Goal: Transaction & Acquisition: Book appointment/travel/reservation

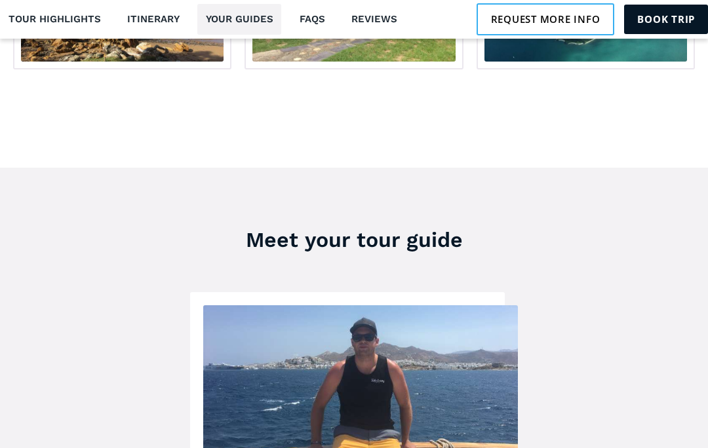
scroll to position [2301, 0]
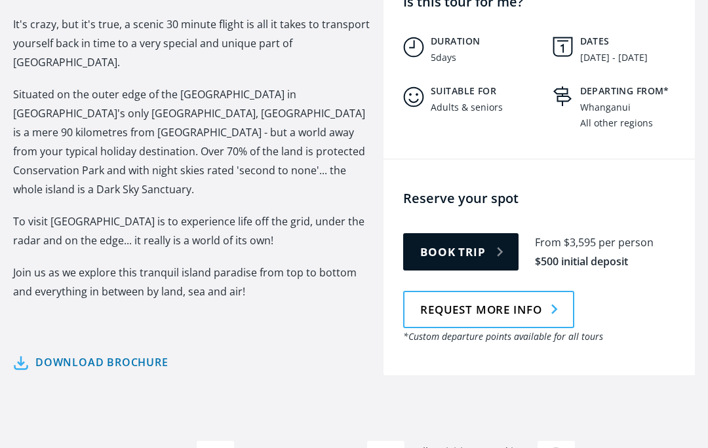
scroll to position [576, 0]
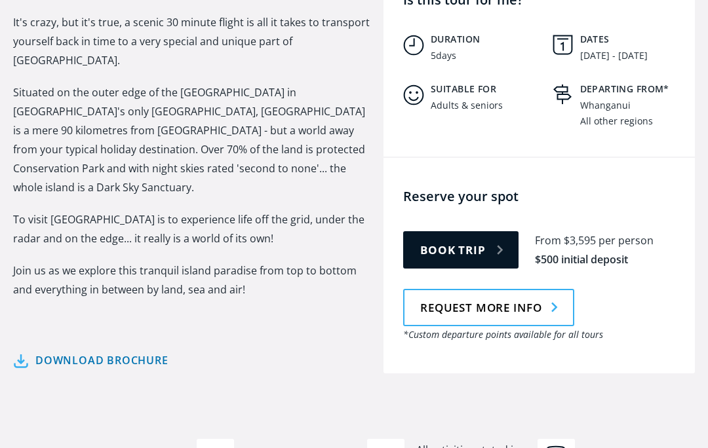
click at [487, 233] on link "Book trip" at bounding box center [460, 249] width 115 height 37
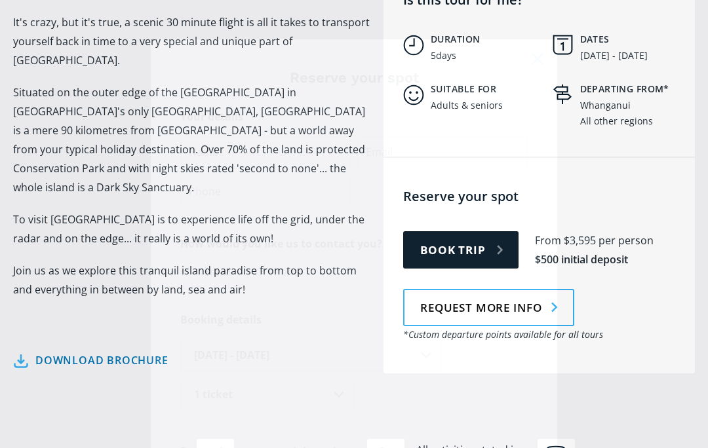
click at [504, 237] on fieldset "How would you like us to contact you? Email Phone" at bounding box center [353, 260] width 347 height 50
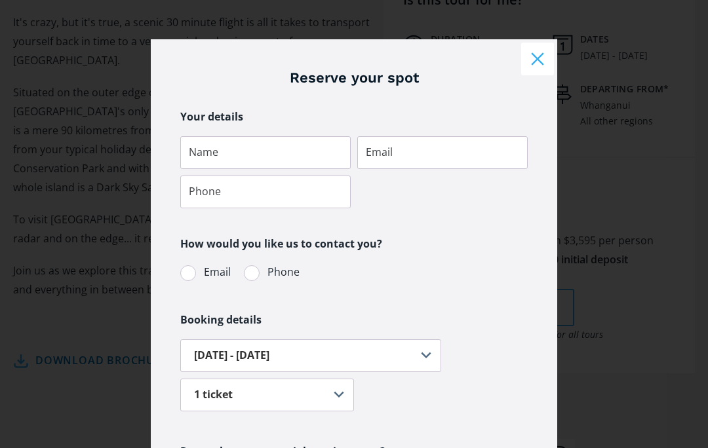
scroll to position [0, 0]
click at [542, 59] on button "Close modal" at bounding box center [537, 59] width 33 height 33
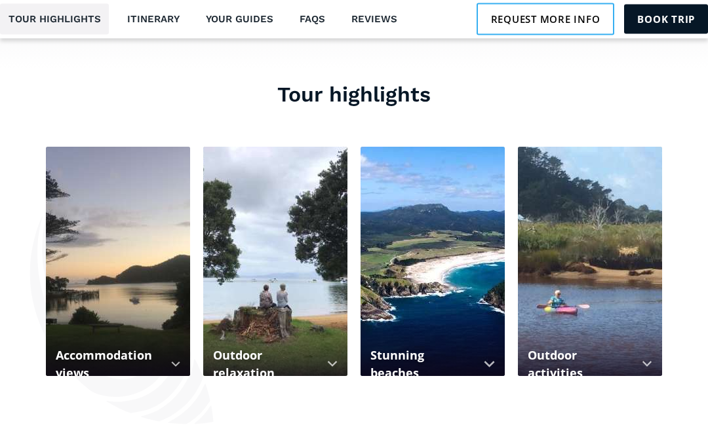
scroll to position [1127, 0]
click at [184, 352] on div at bounding box center [118, 261] width 144 height 229
click at [178, 361] on div at bounding box center [175, 364] width 9 height 7
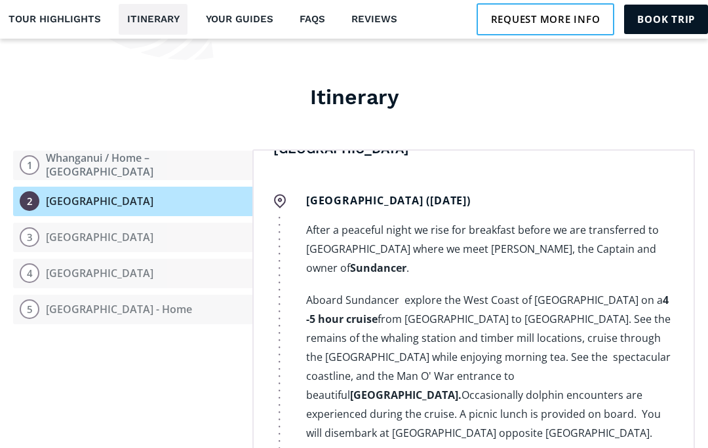
scroll to position [797, 0]
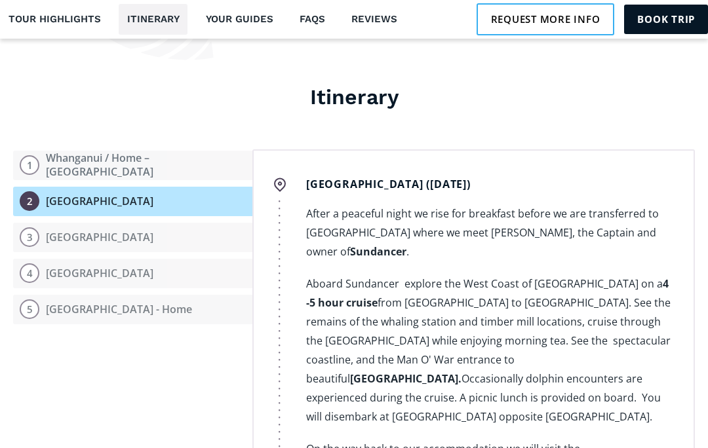
click at [686, 256] on div "Day 1 Whanganui / Home – [GEOGRAPHIC_DATA] [GEOGRAPHIC_DATA] / Home ([DATE]) If…" at bounding box center [473, 345] width 443 height 393
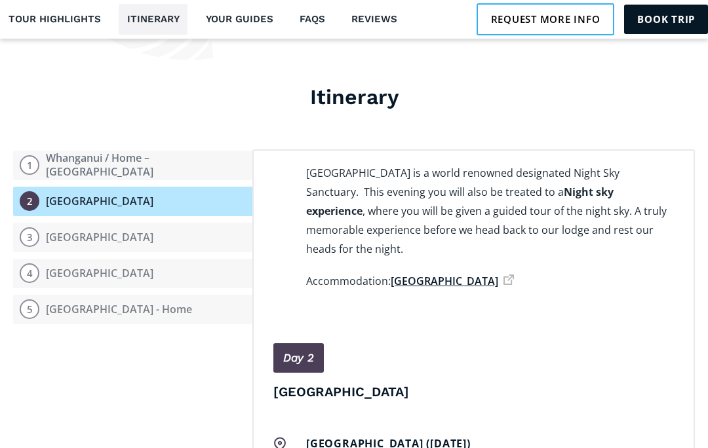
scroll to position [532, 0]
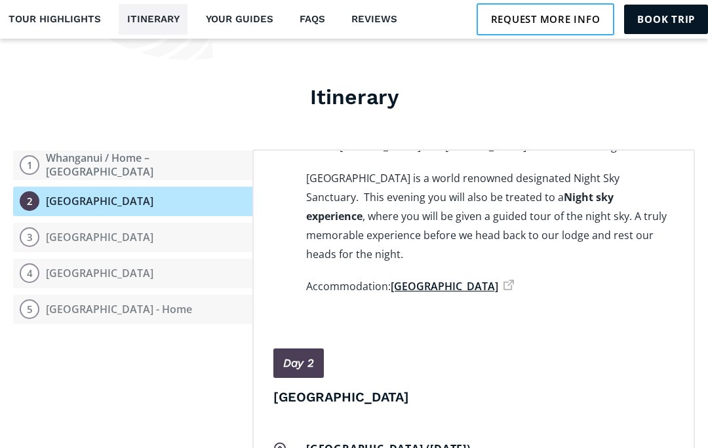
click at [486, 279] on link "[GEOGRAPHIC_DATA]" at bounding box center [452, 286] width 123 height 14
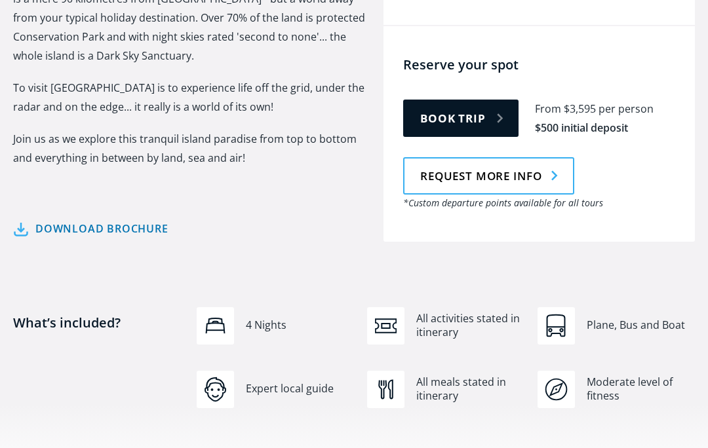
scroll to position [702, 0]
